Goal: Navigation & Orientation: Find specific page/section

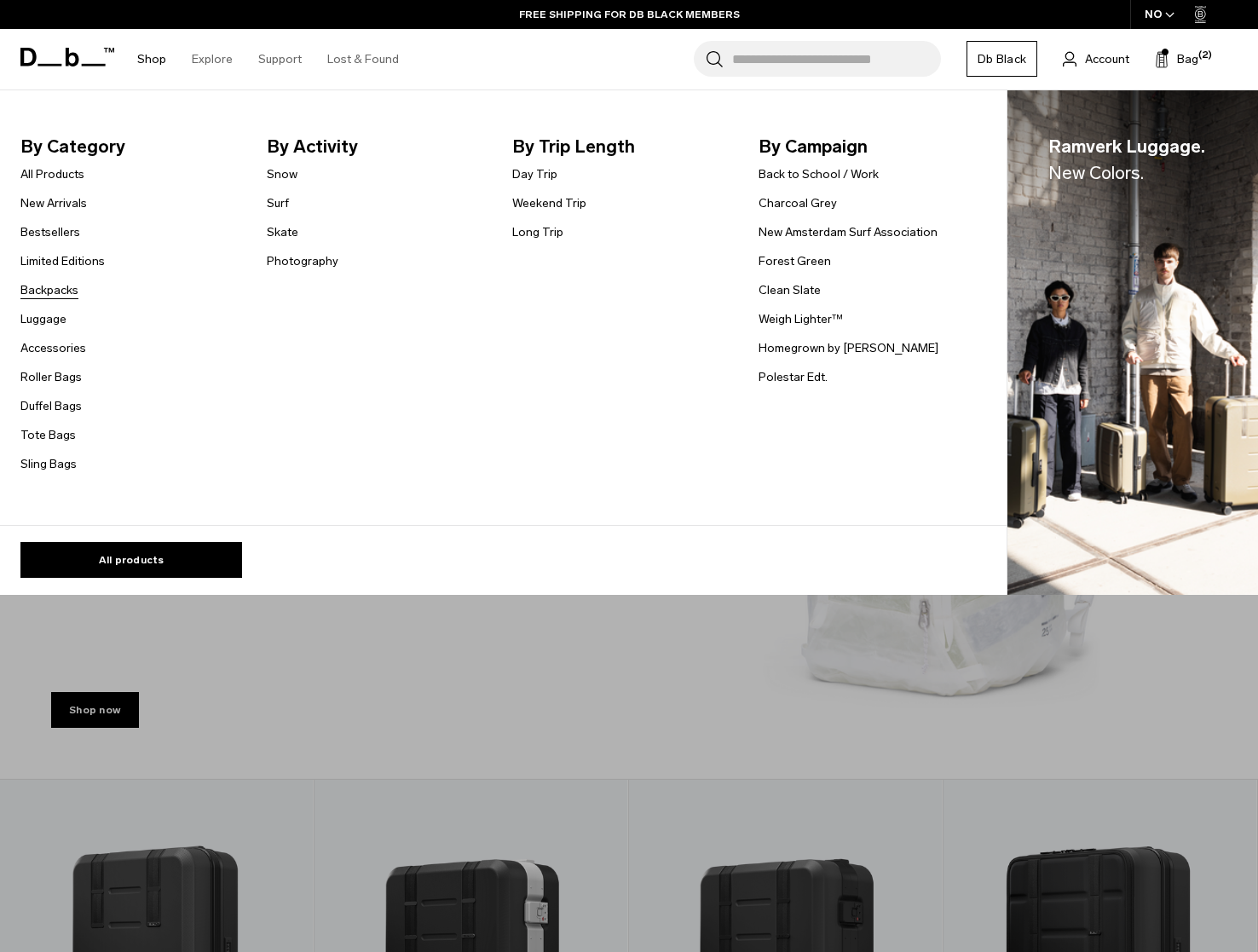
click at [49, 289] on link "Backpacks" at bounding box center [49, 290] width 58 height 17
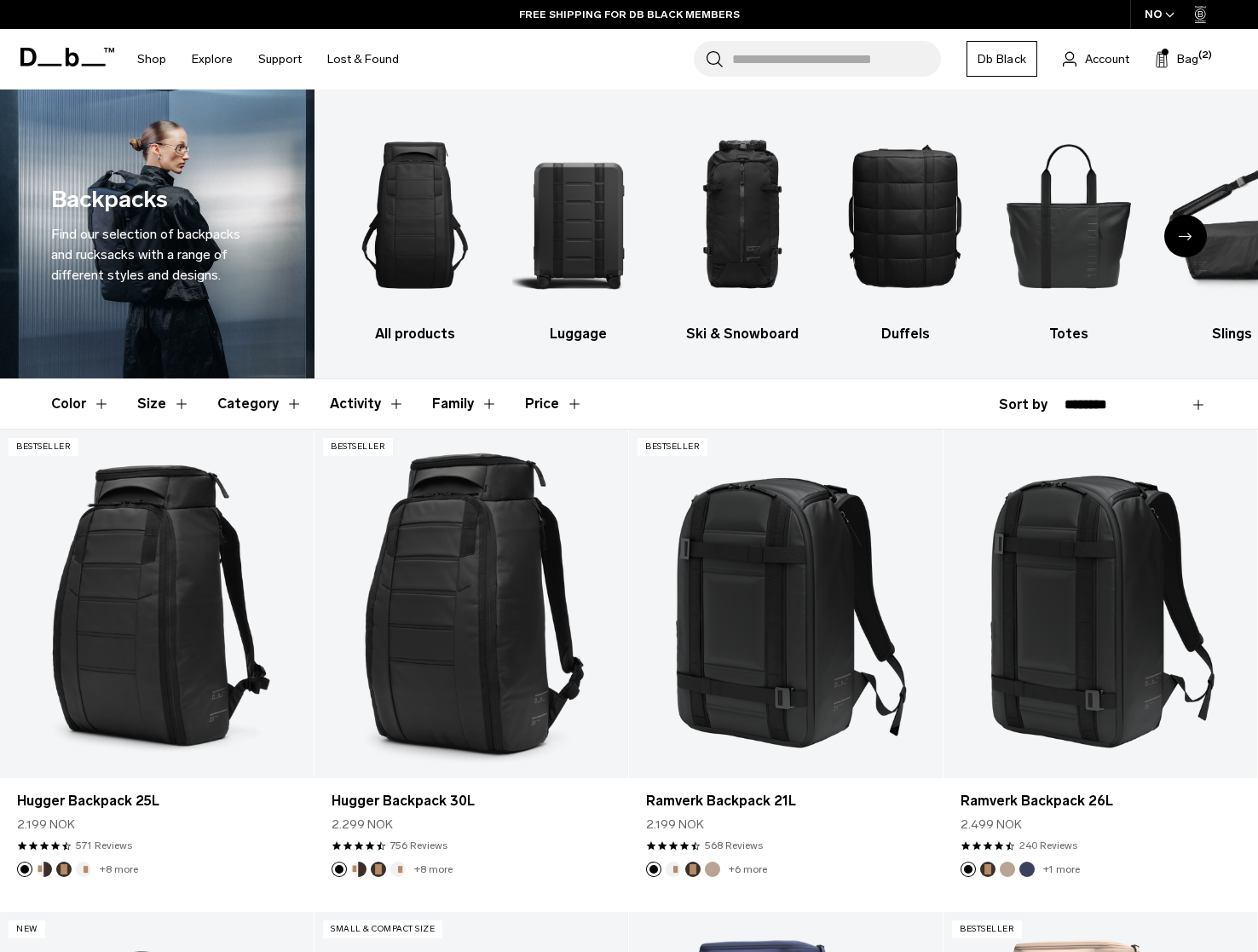
click at [63, 404] on button "Color" at bounding box center [80, 404] width 59 height 49
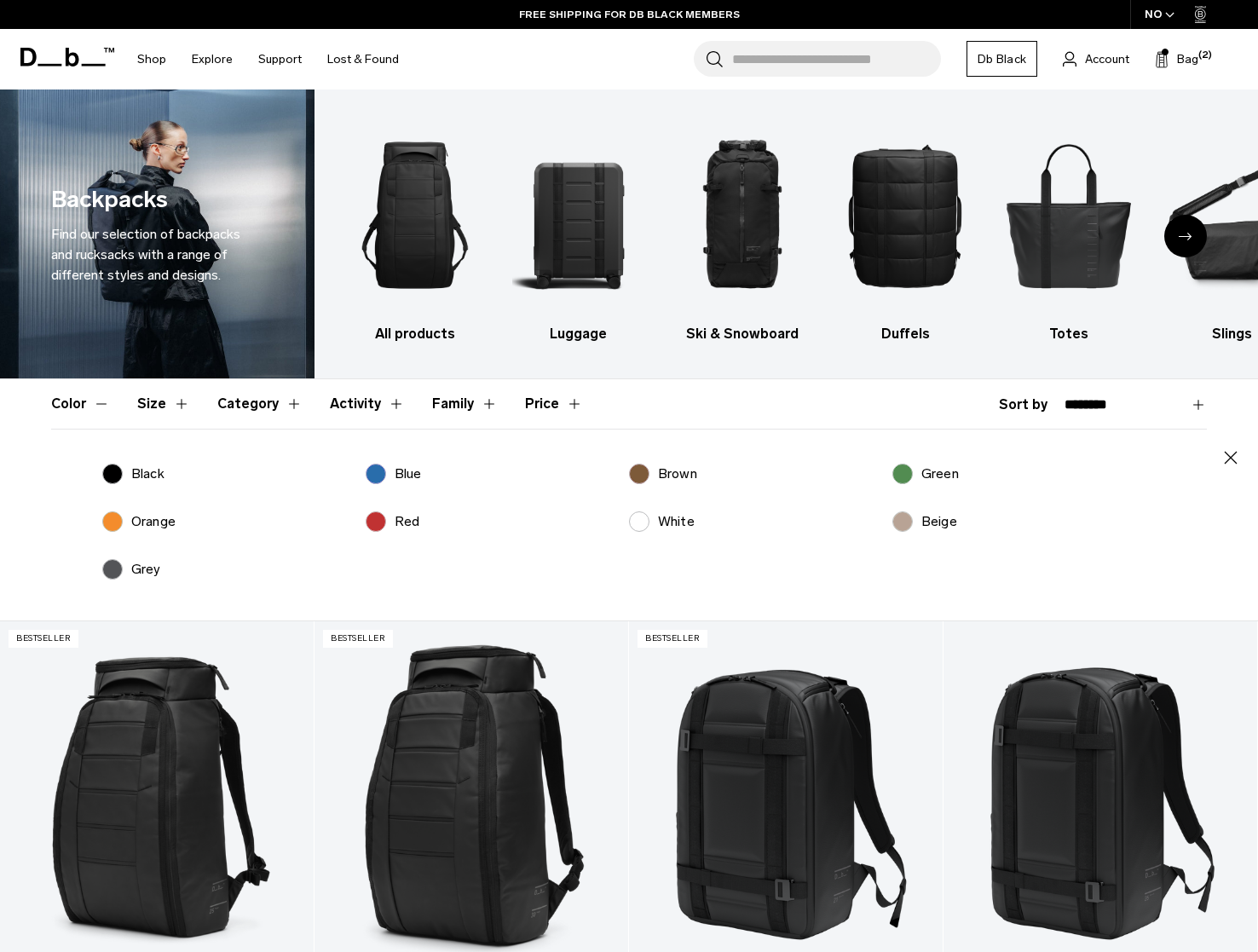
click at [905, 472] on label "Green" at bounding box center [925, 474] width 67 height 20
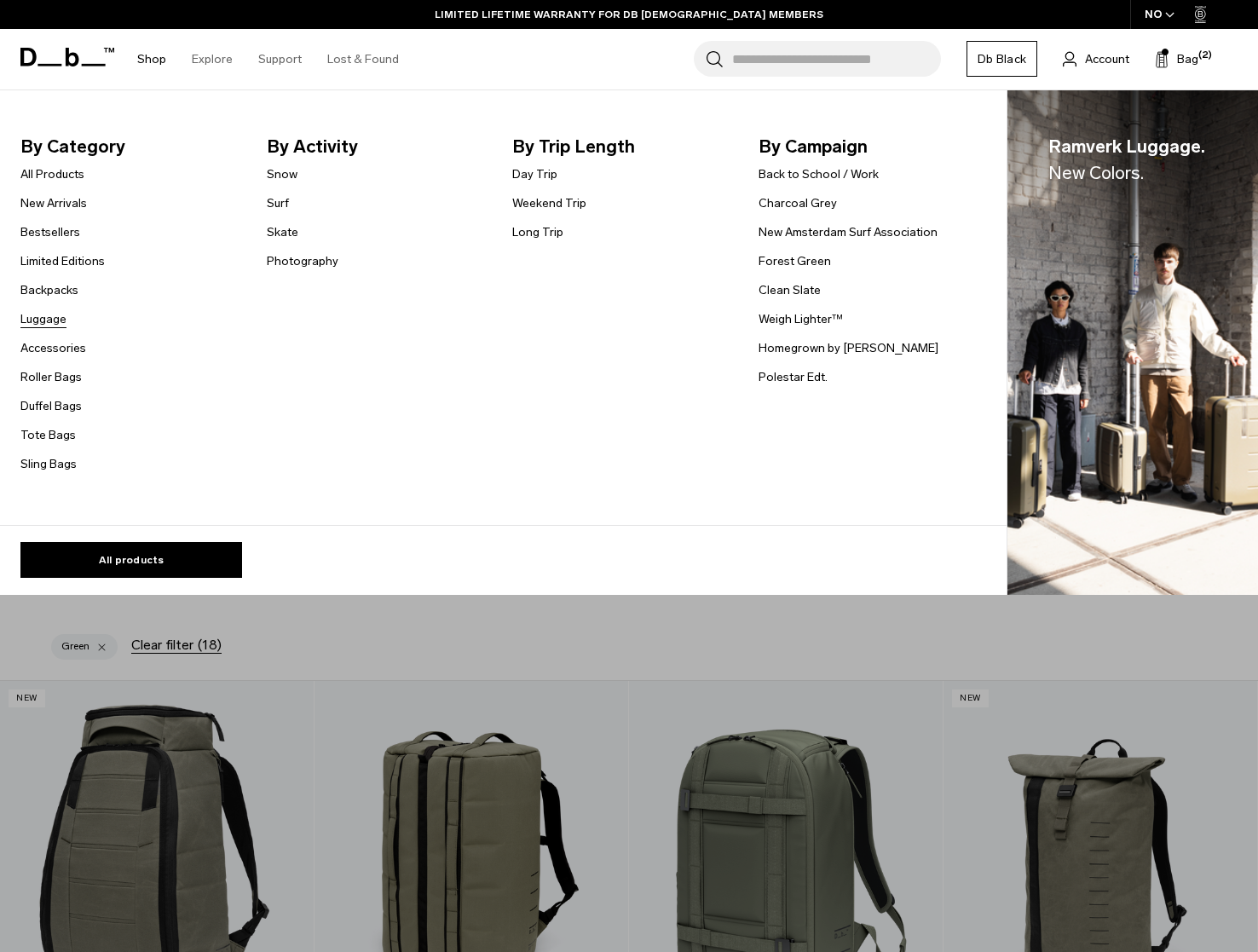
click at [34, 322] on link "Luggage" at bounding box center [44, 319] width 46 height 17
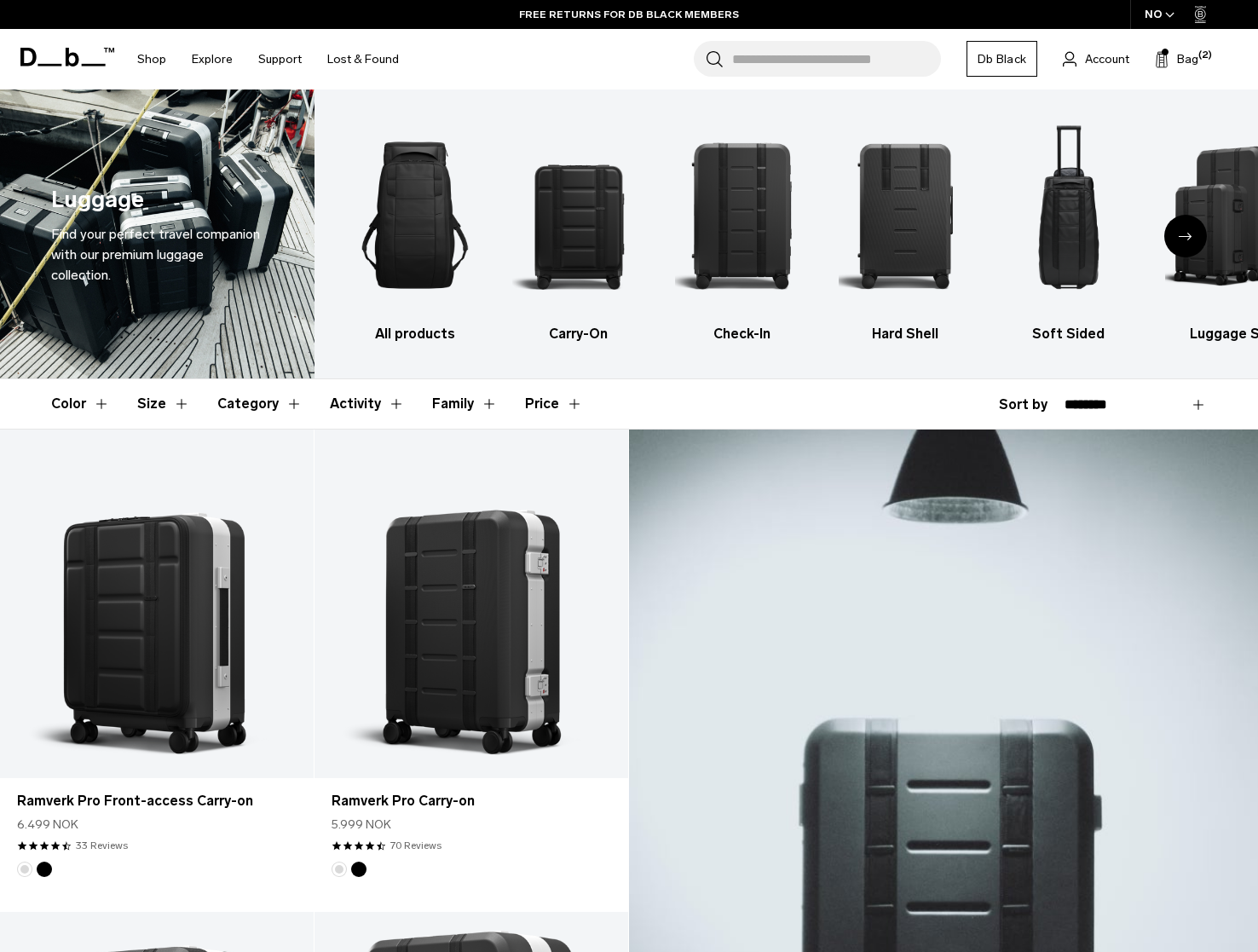
click at [19, 60] on header "Shop By Category All Products New Arrivals Bestsellers" at bounding box center [629, 59] width 1258 height 60
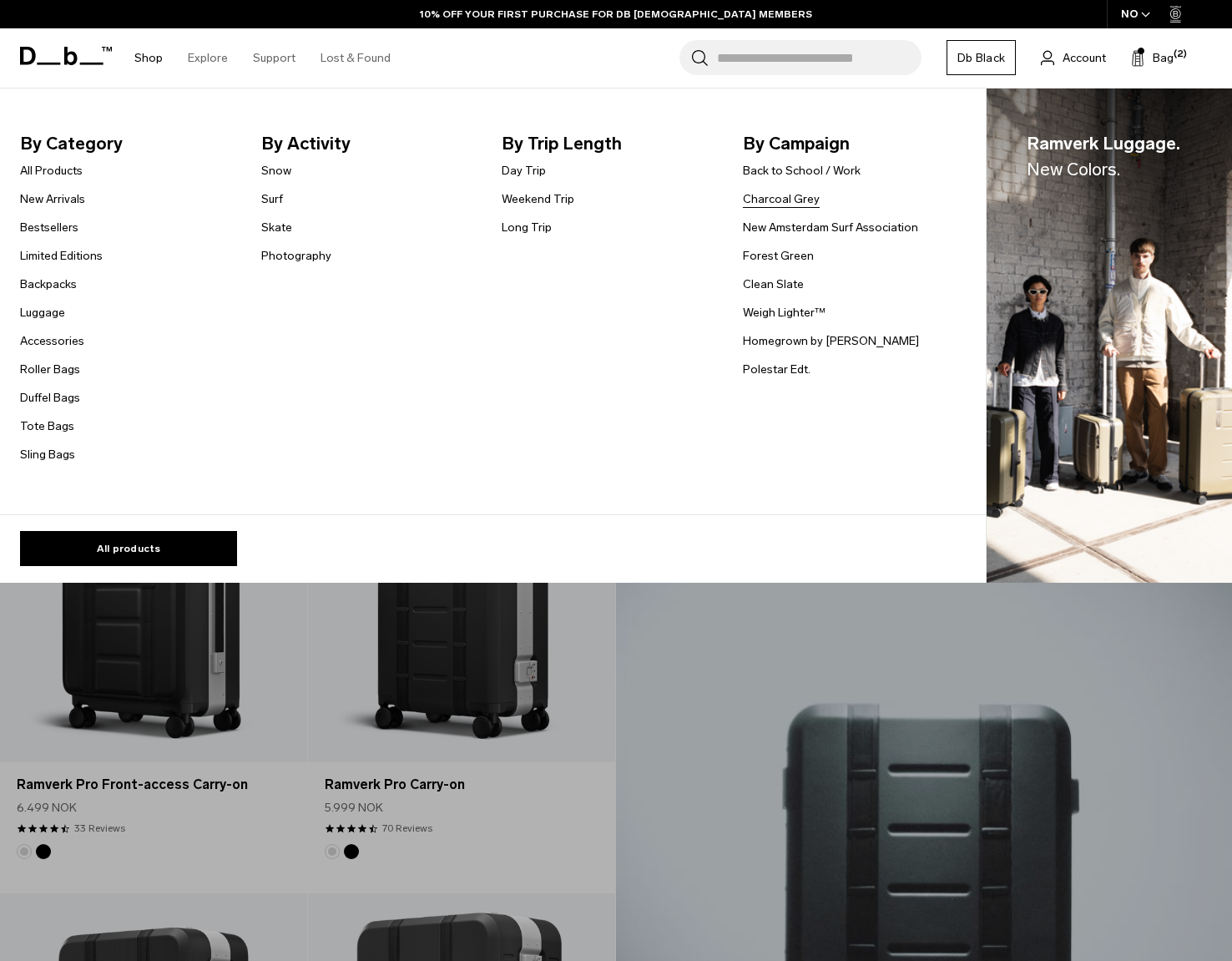
click at [770, 198] on link "Charcoal Grey" at bounding box center [781, 199] width 77 height 17
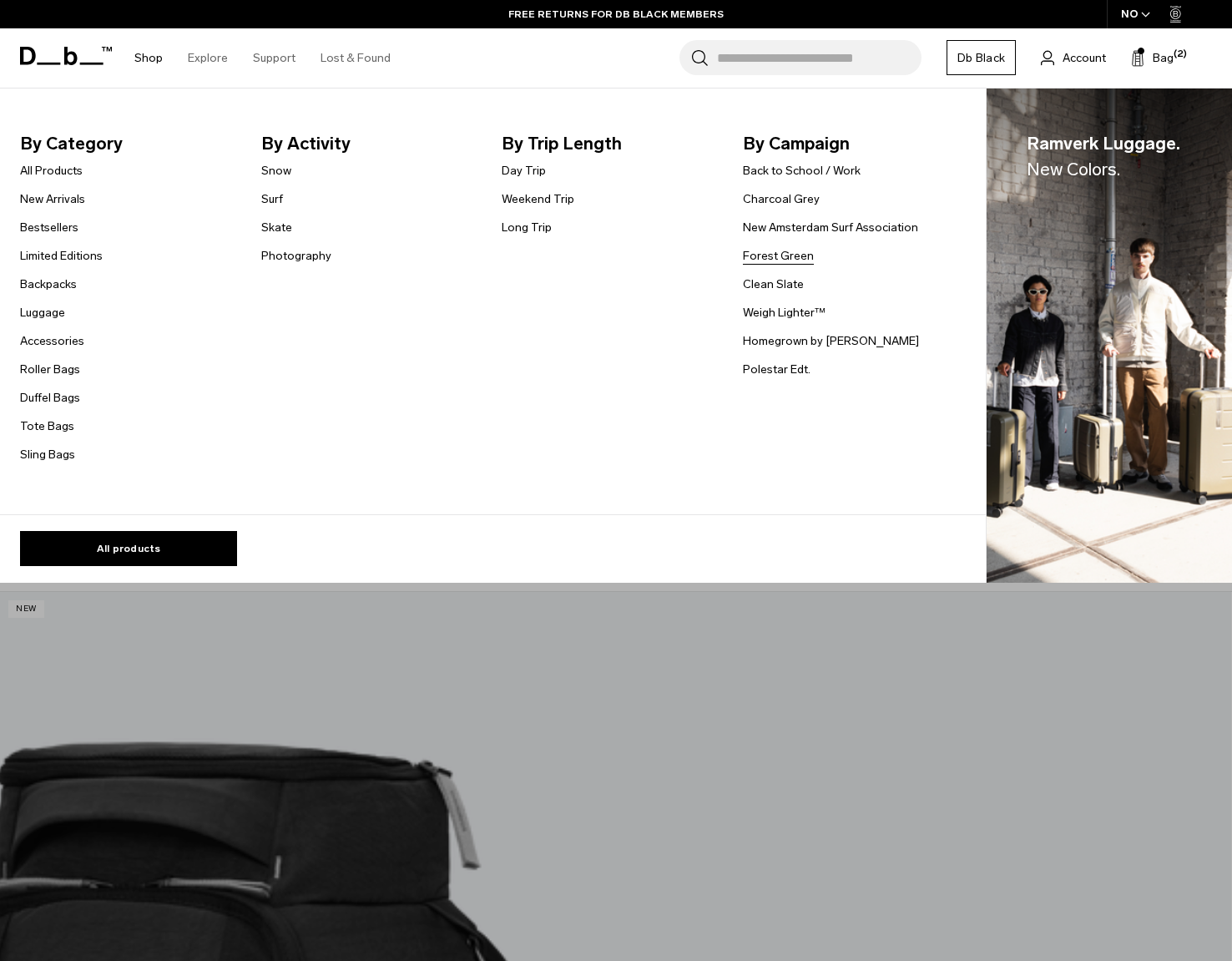
click at [776, 248] on link "Forest Green" at bounding box center [778, 255] width 71 height 17
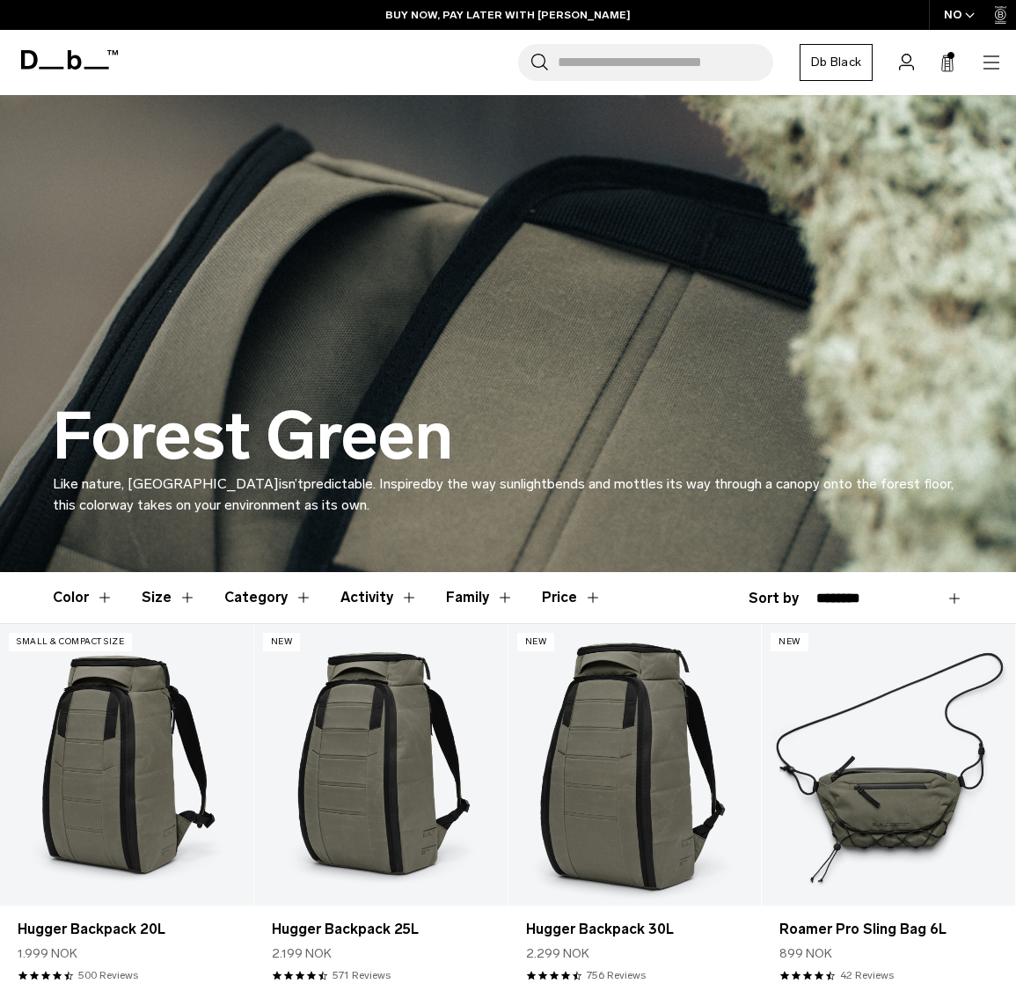
click at [63, 58] on icon at bounding box center [69, 59] width 97 height 19
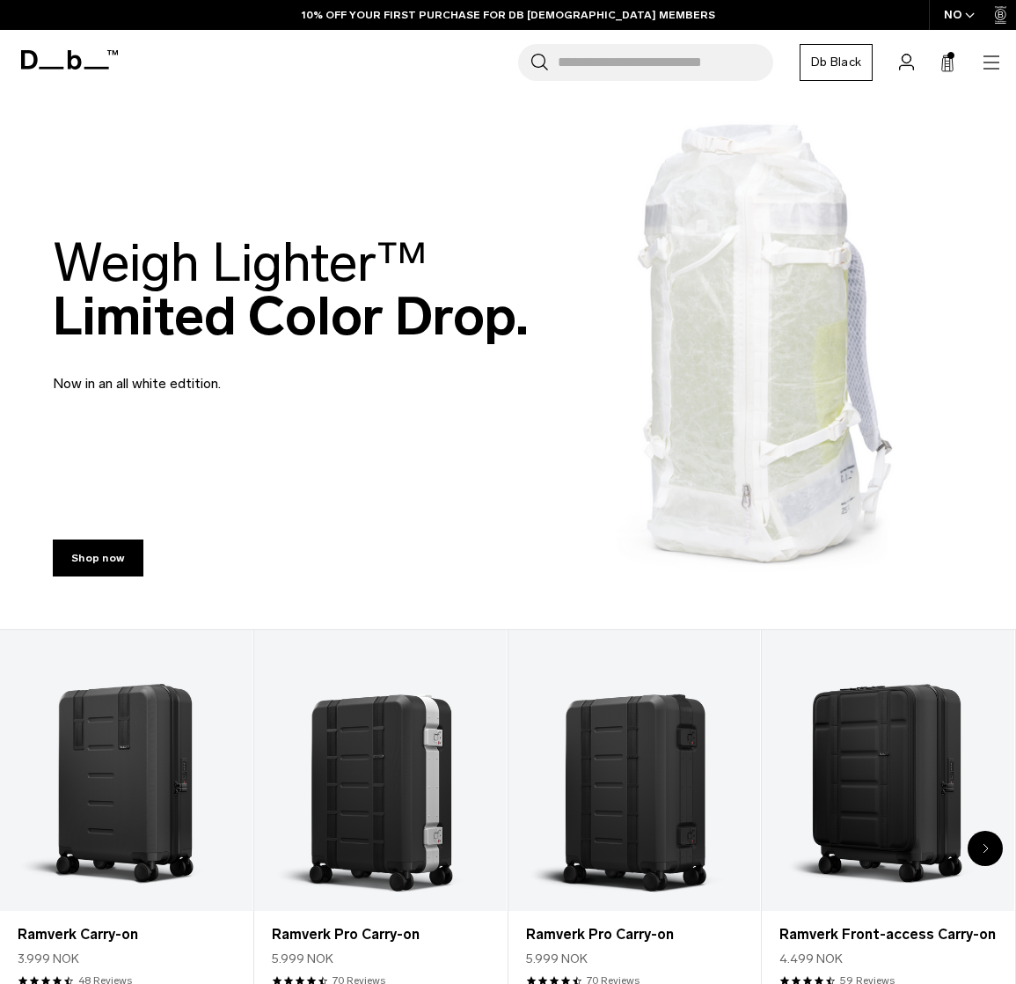
click at [0, 0] on link "About Lost & Found" at bounding box center [0, 0] width 0 height 0
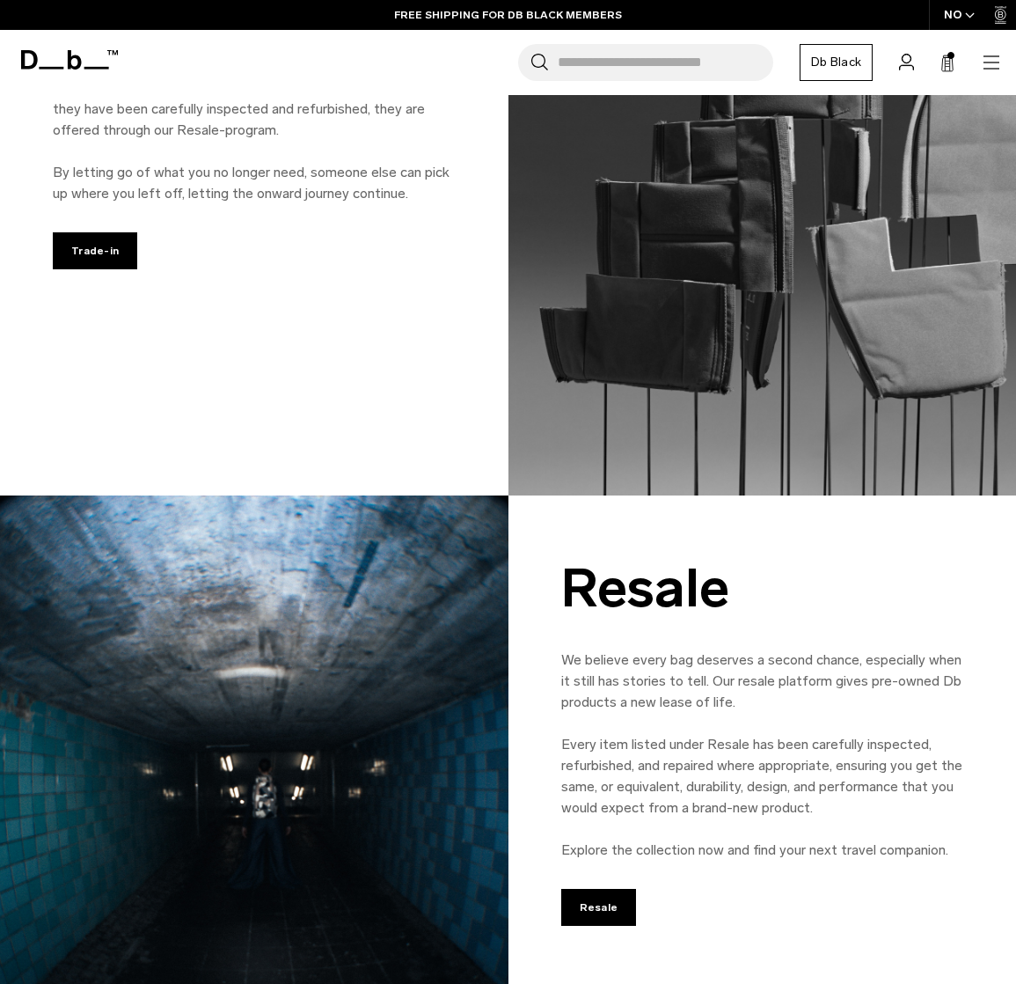
scroll to position [1584, 0]
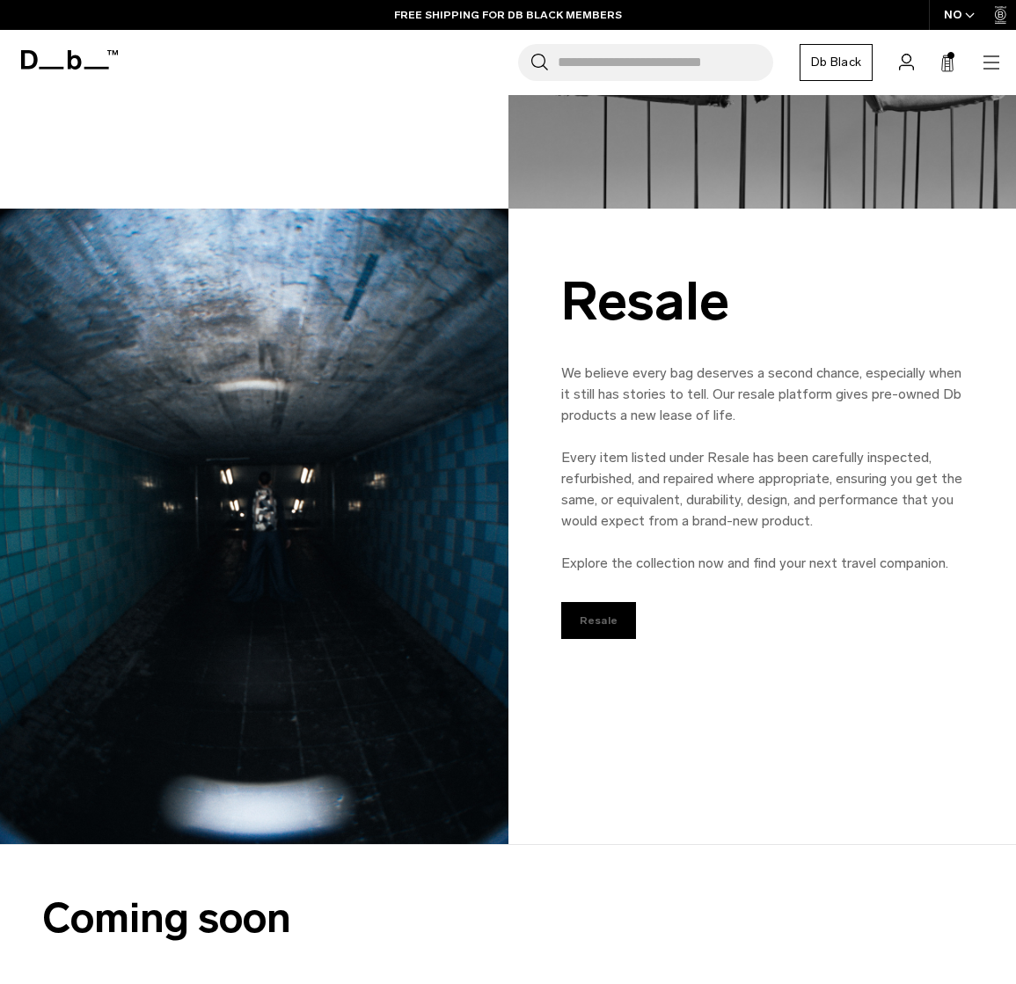
click at [594, 621] on link "Resale" at bounding box center [599, 620] width 76 height 37
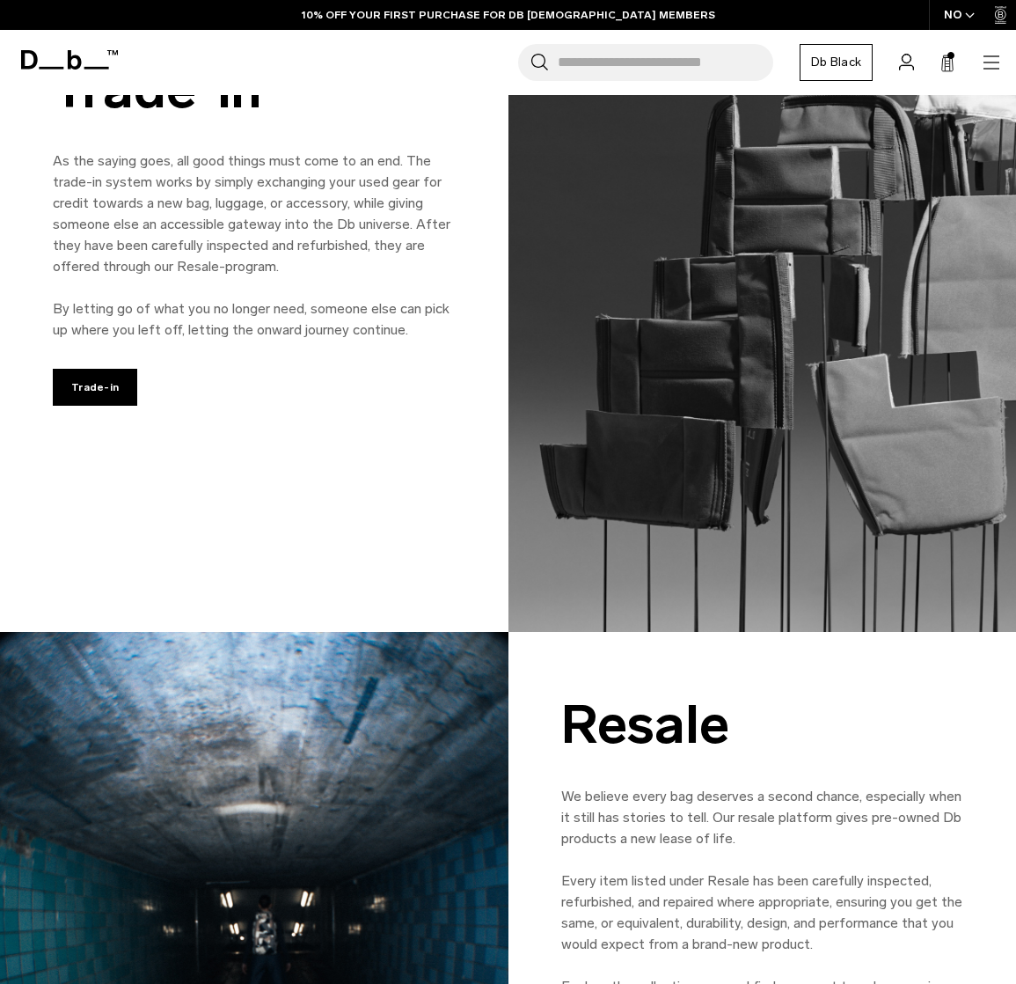
scroll to position [1144, 0]
